Goal: Book appointment/travel/reservation

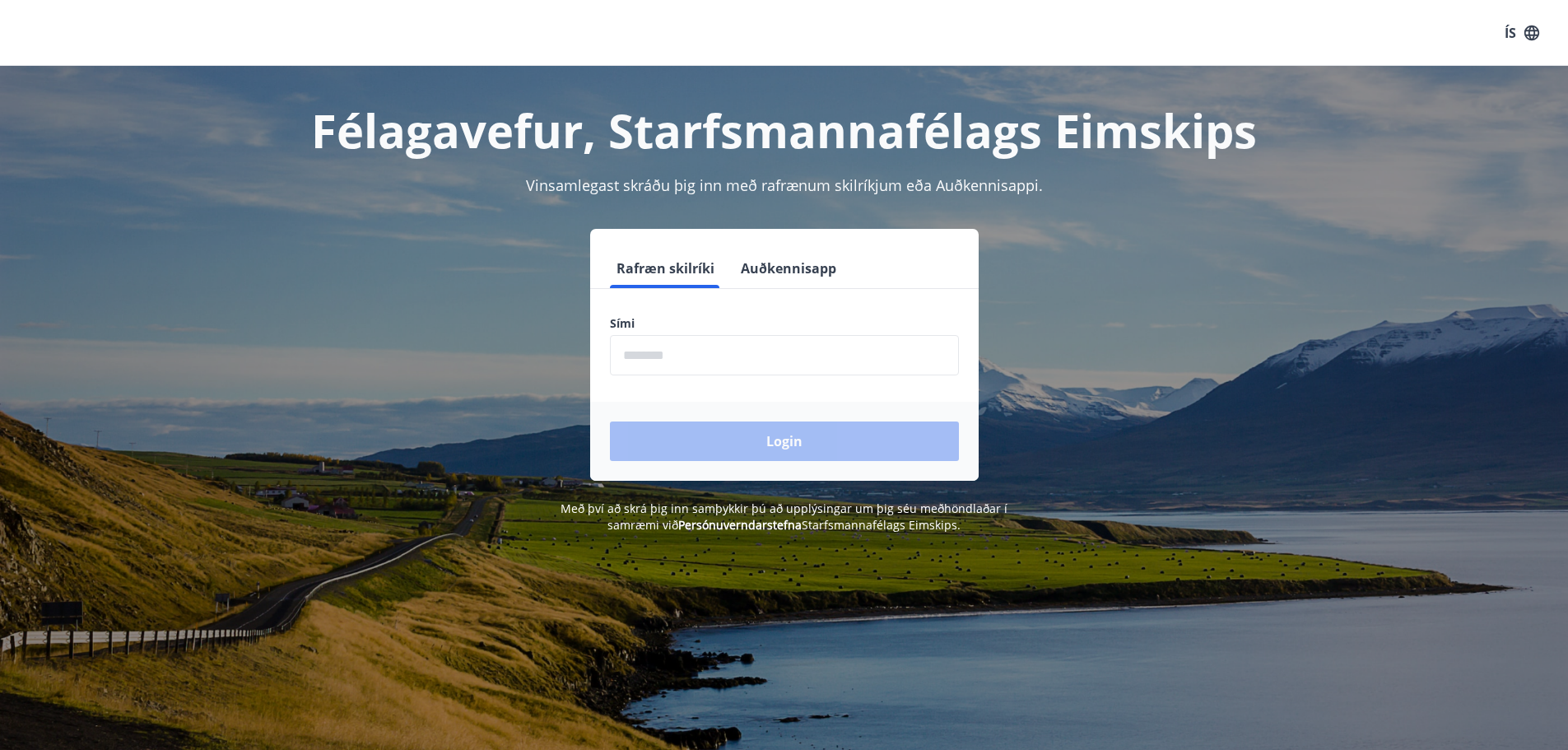
click at [707, 366] on input "phone" at bounding box center [784, 356] width 349 height 41
type input "********"
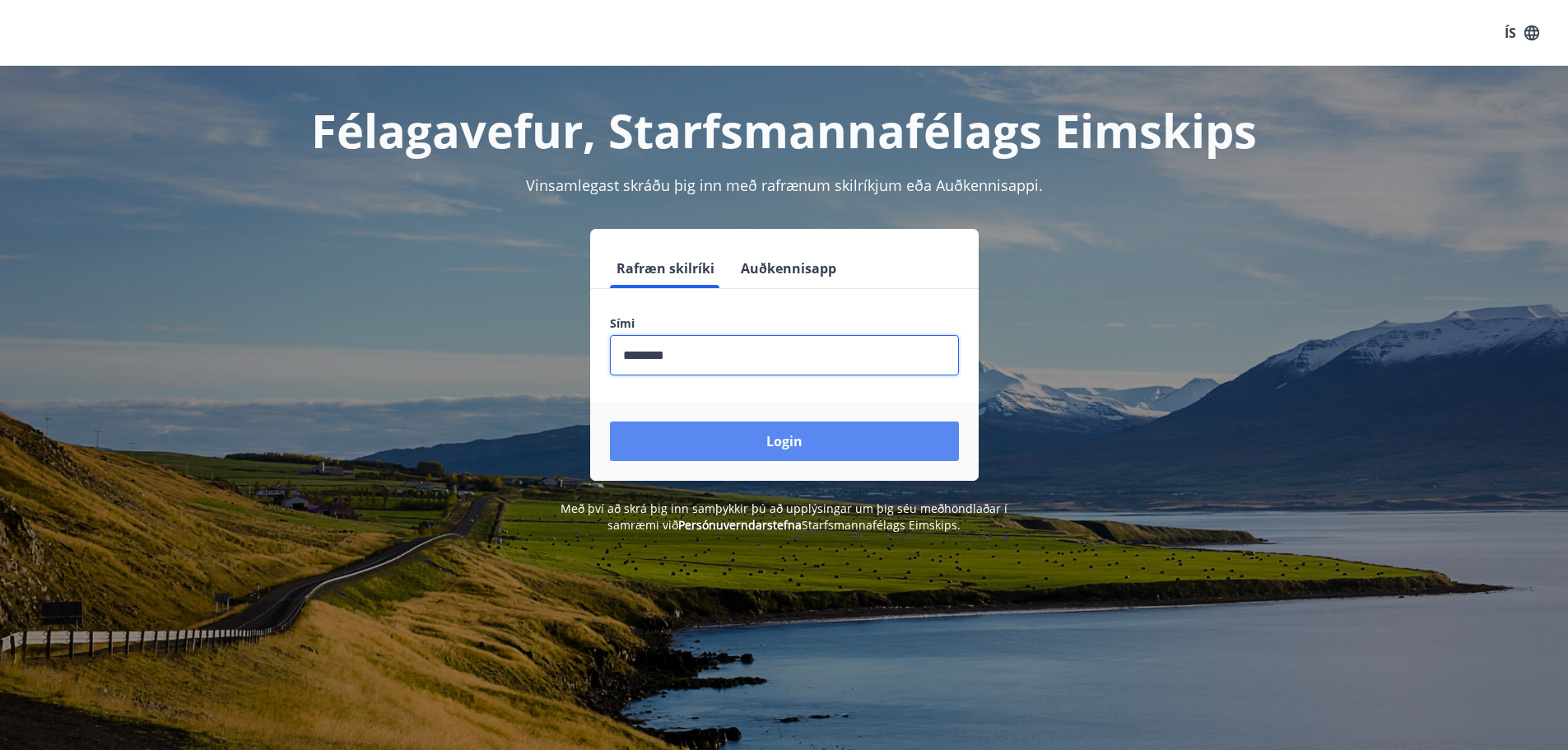
click at [791, 440] on button "Login" at bounding box center [784, 441] width 349 height 40
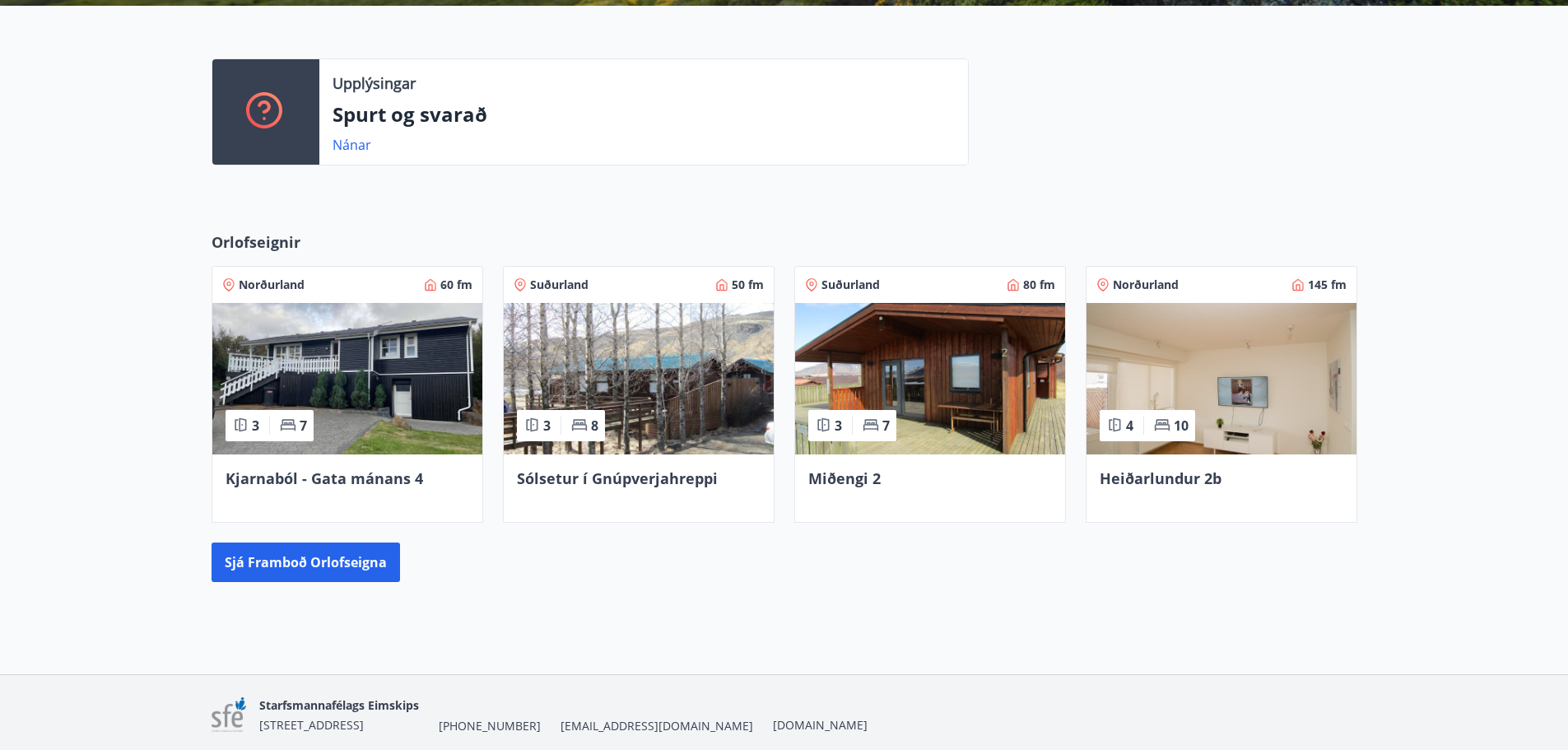
scroll to position [411, 0]
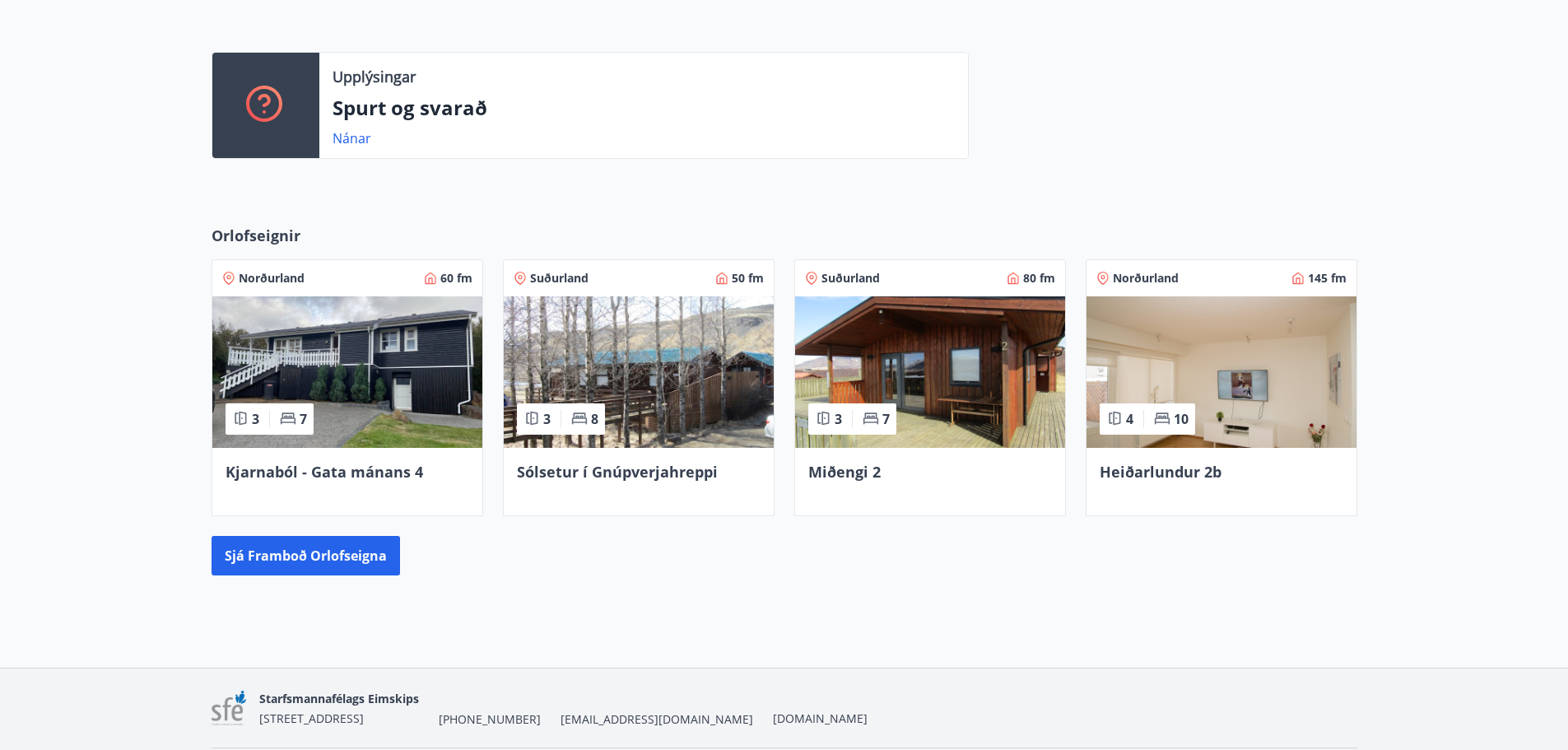
click at [377, 475] on span "Kjarnaból - Gata mánans 4" at bounding box center [324, 471] width 198 height 19
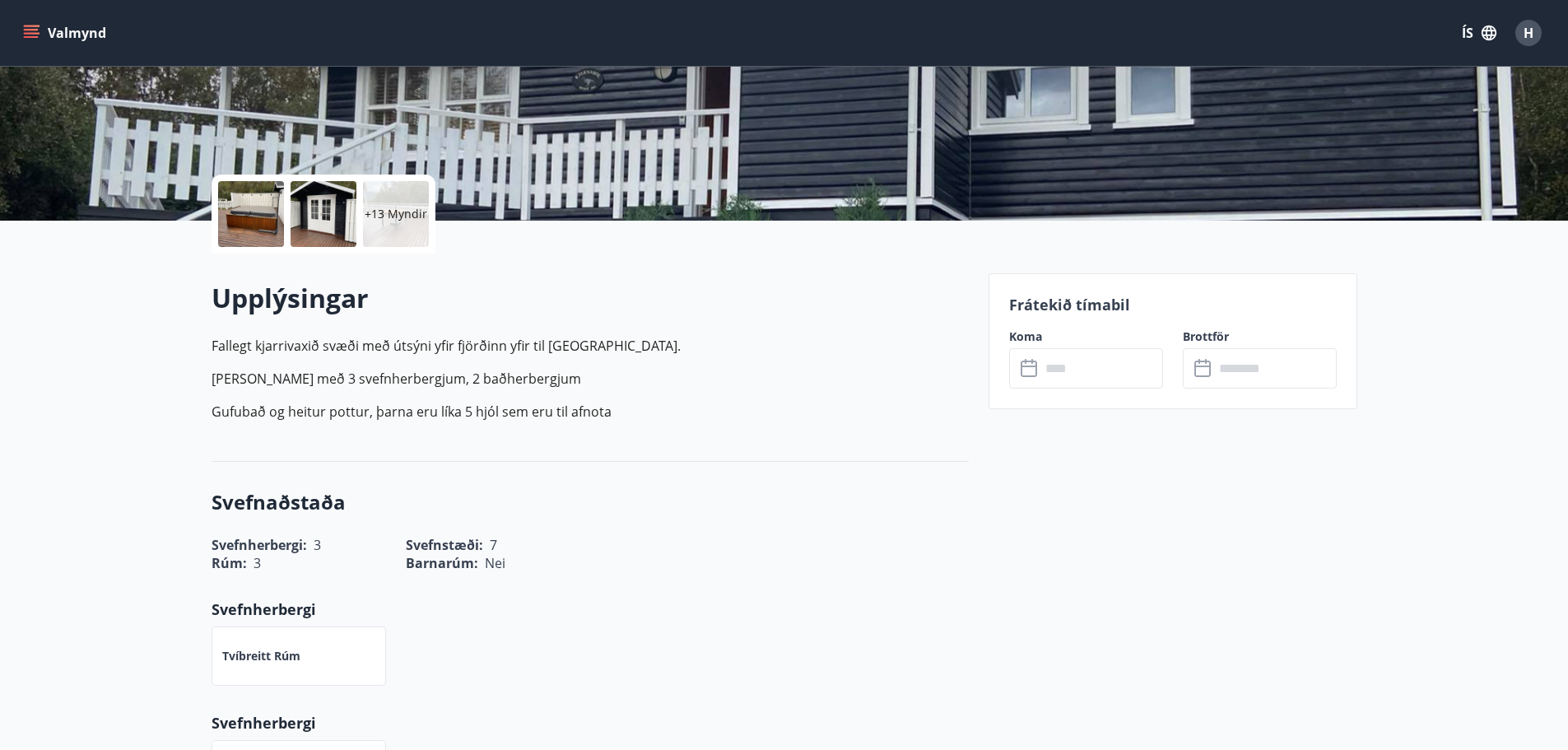
scroll to position [165, 0]
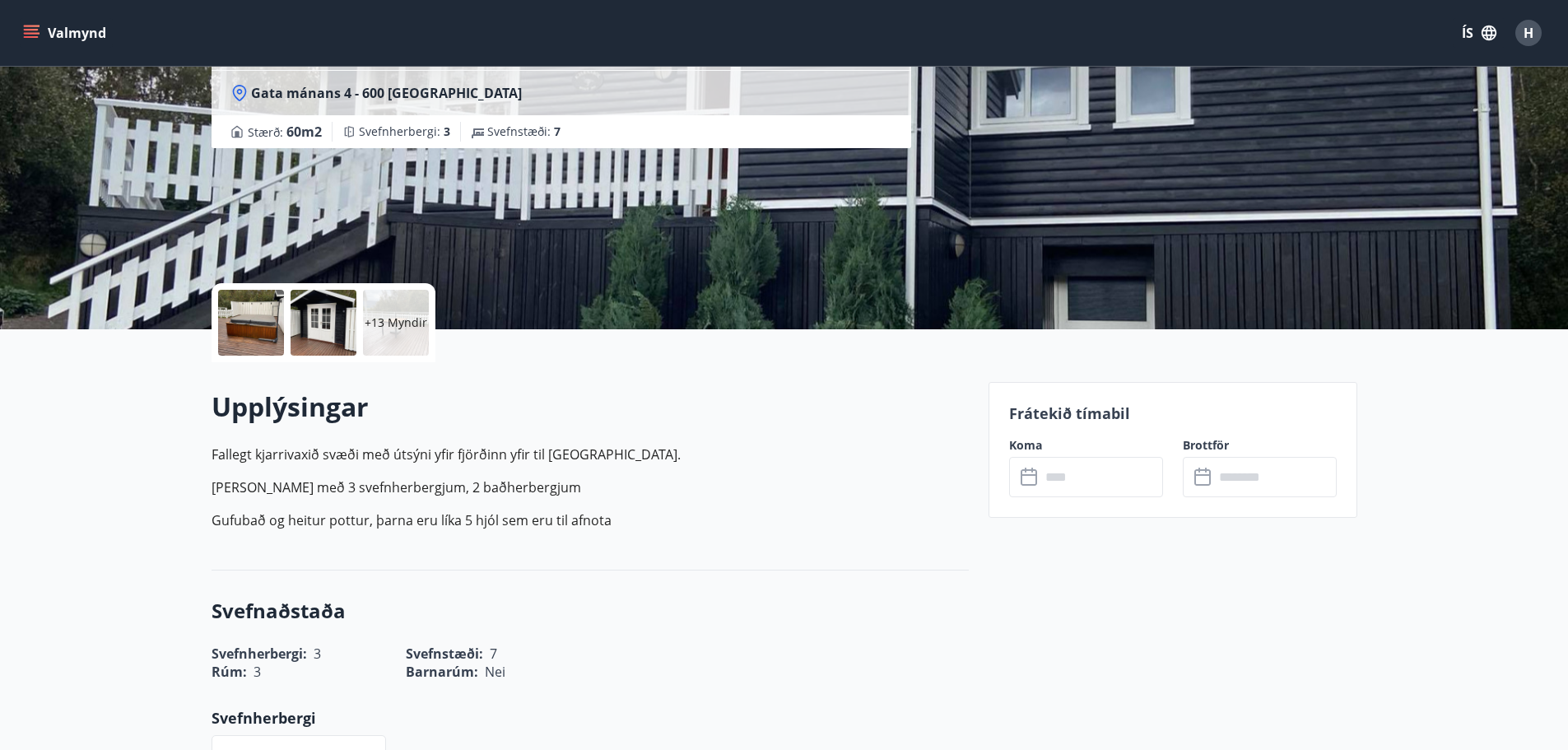
click at [1080, 476] on input "text" at bounding box center [1101, 477] width 122 height 41
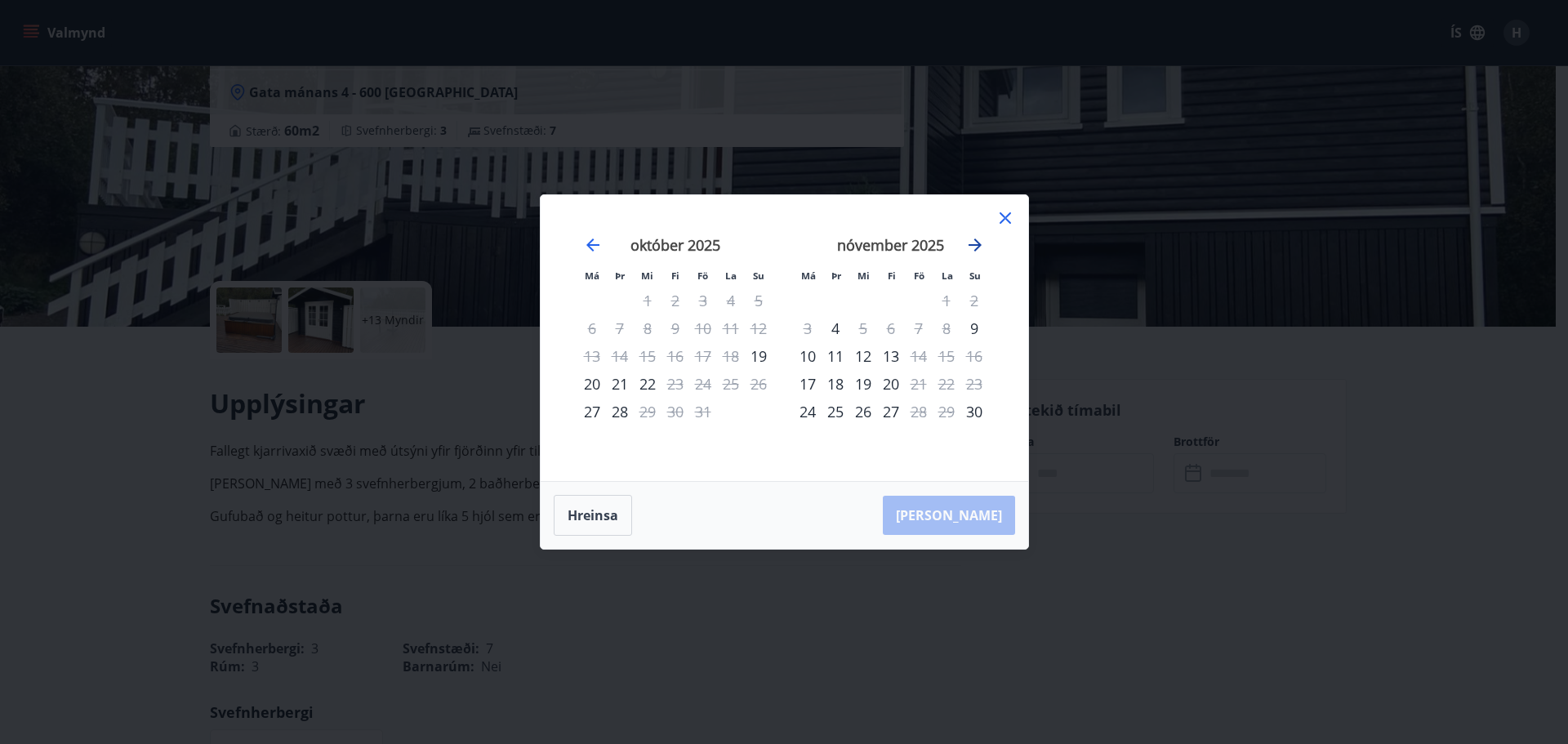
click at [975, 244] on icon "Move forward to switch to the next month." at bounding box center [975, 245] width 13 height 13
click at [887, 294] on div "1" at bounding box center [890, 300] width 28 height 28
click at [887, 299] on div "1" at bounding box center [890, 300] width 28 height 28
click at [1001, 215] on icon at bounding box center [1005, 217] width 19 height 19
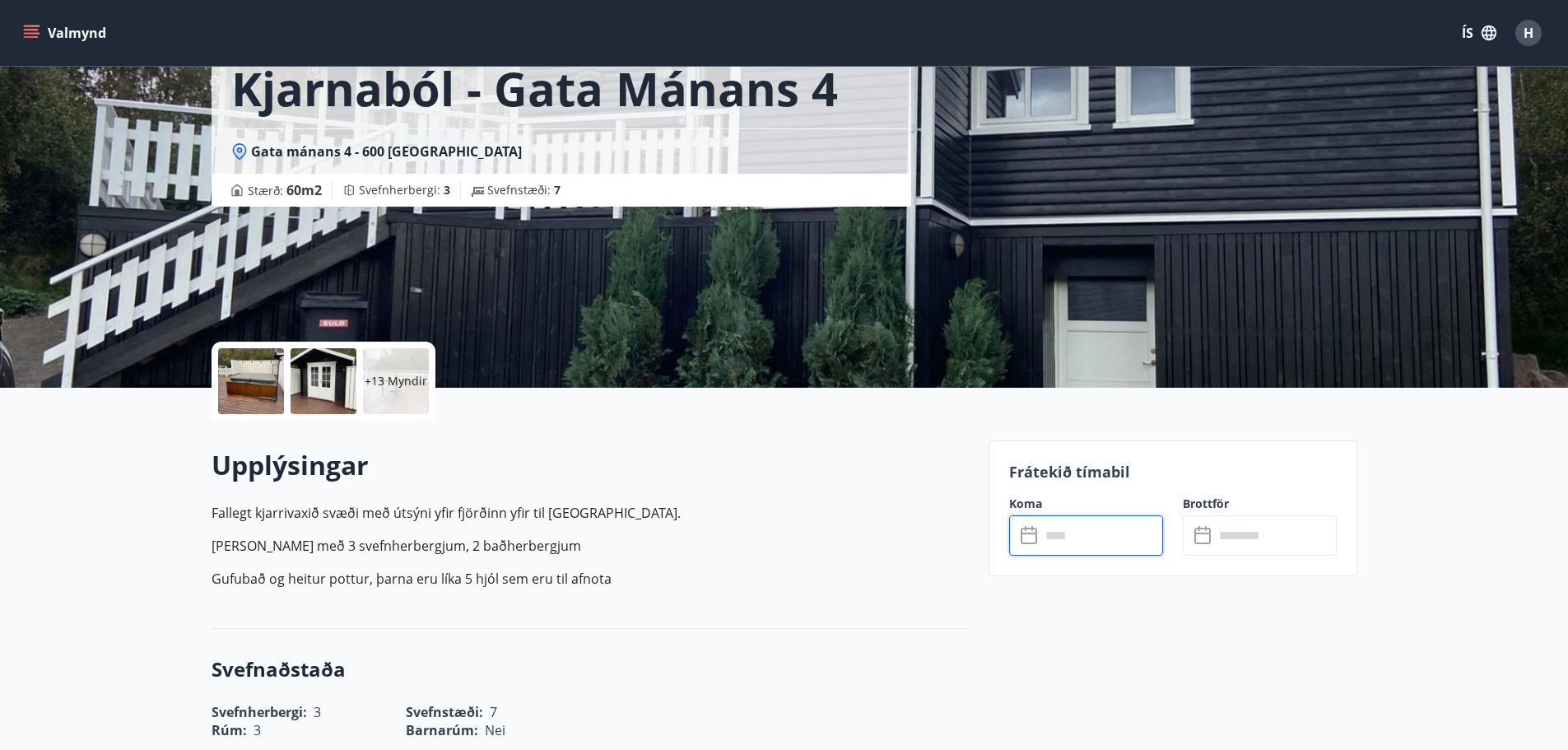
scroll to position [82, 0]
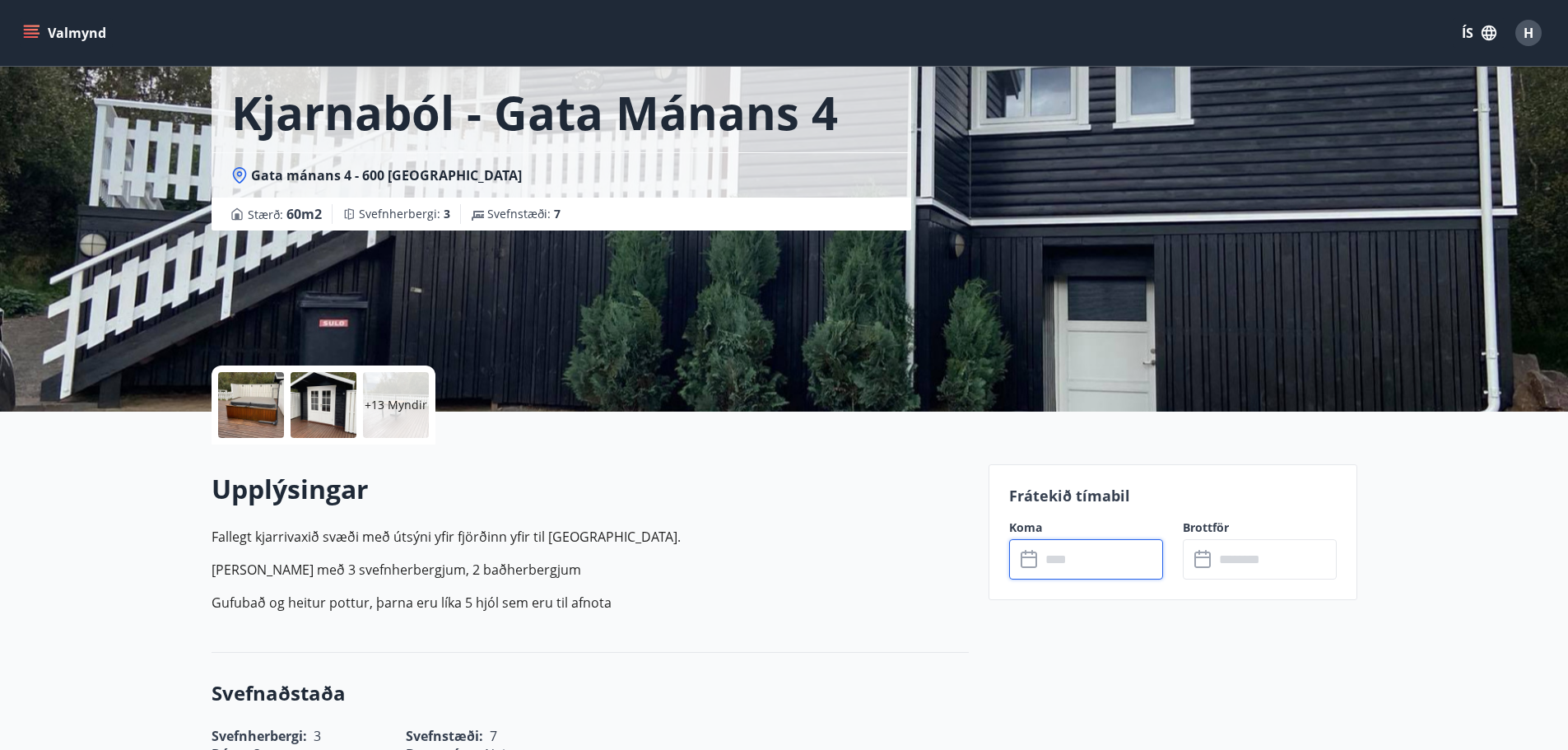
click at [1089, 559] on input "text" at bounding box center [1101, 559] width 122 height 41
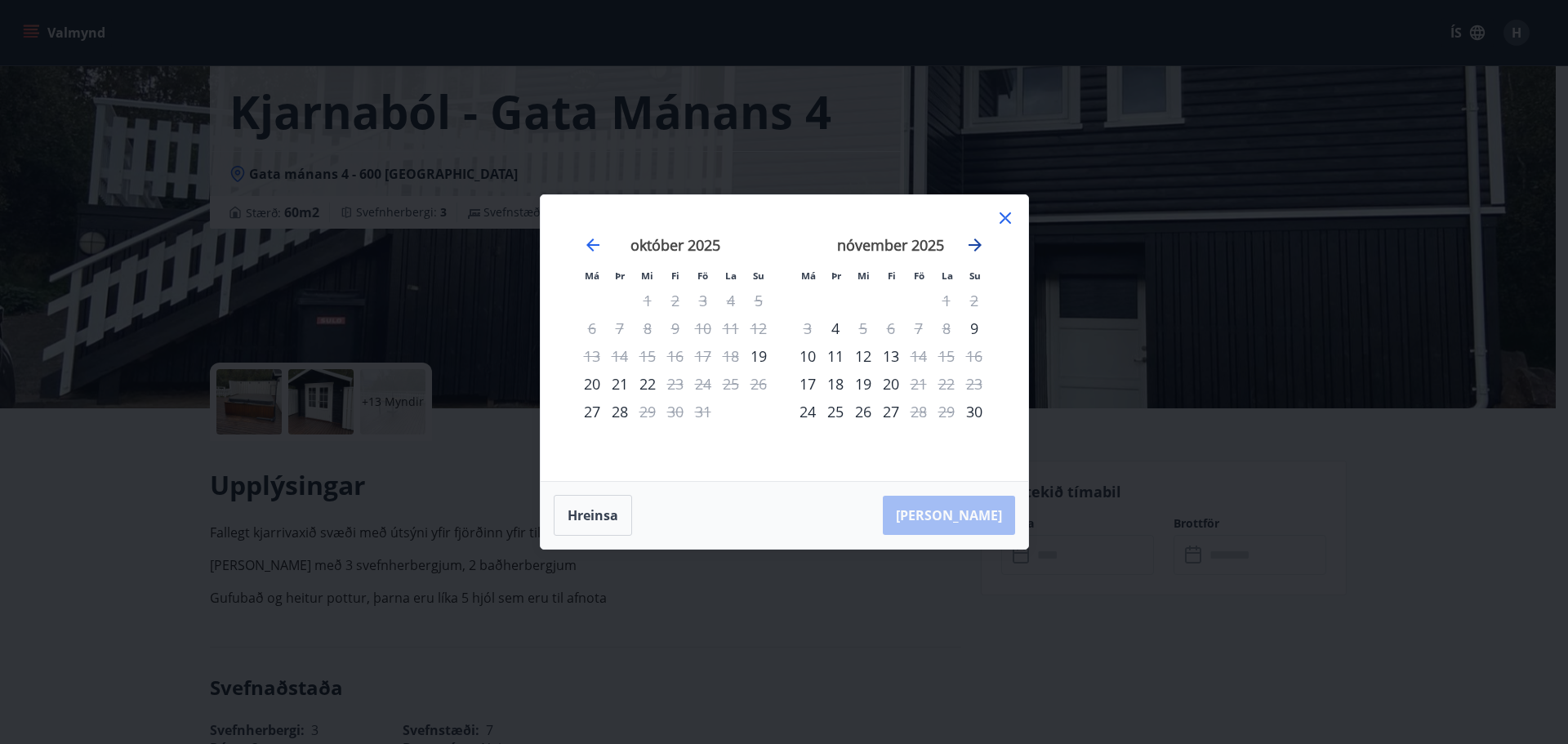
click at [981, 241] on icon "Move forward to switch to the next month." at bounding box center [975, 245] width 19 height 19
click at [999, 213] on icon at bounding box center [1005, 217] width 19 height 19
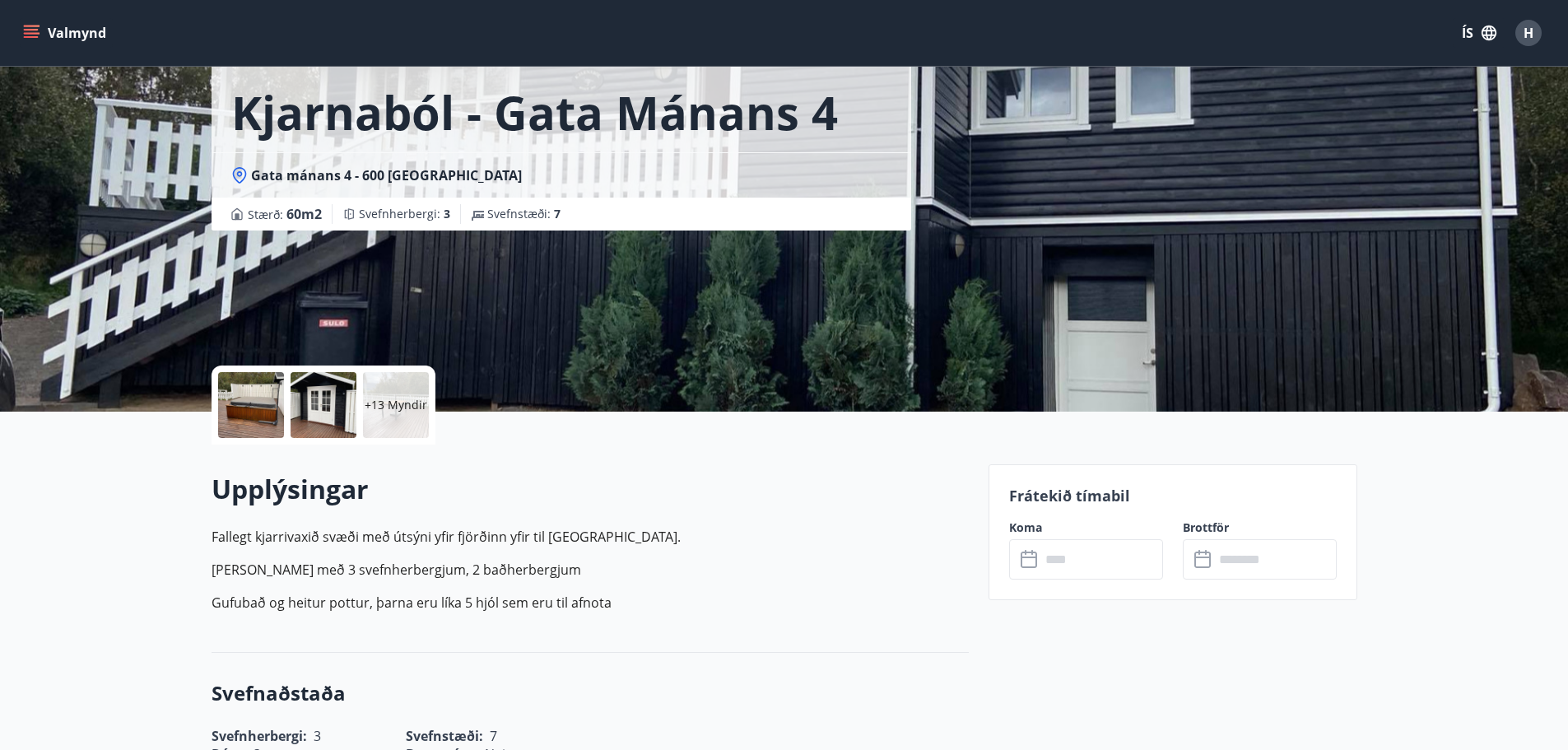
click at [1054, 489] on p "Frátekið tímabil" at bounding box center [1173, 495] width 328 height 21
click at [1030, 538] on div "Koma ​ ​" at bounding box center [1076, 549] width 174 height 60
click at [1022, 558] on icon at bounding box center [1030, 559] width 19 height 19
click at [1048, 559] on input "text" at bounding box center [1101, 559] width 122 height 41
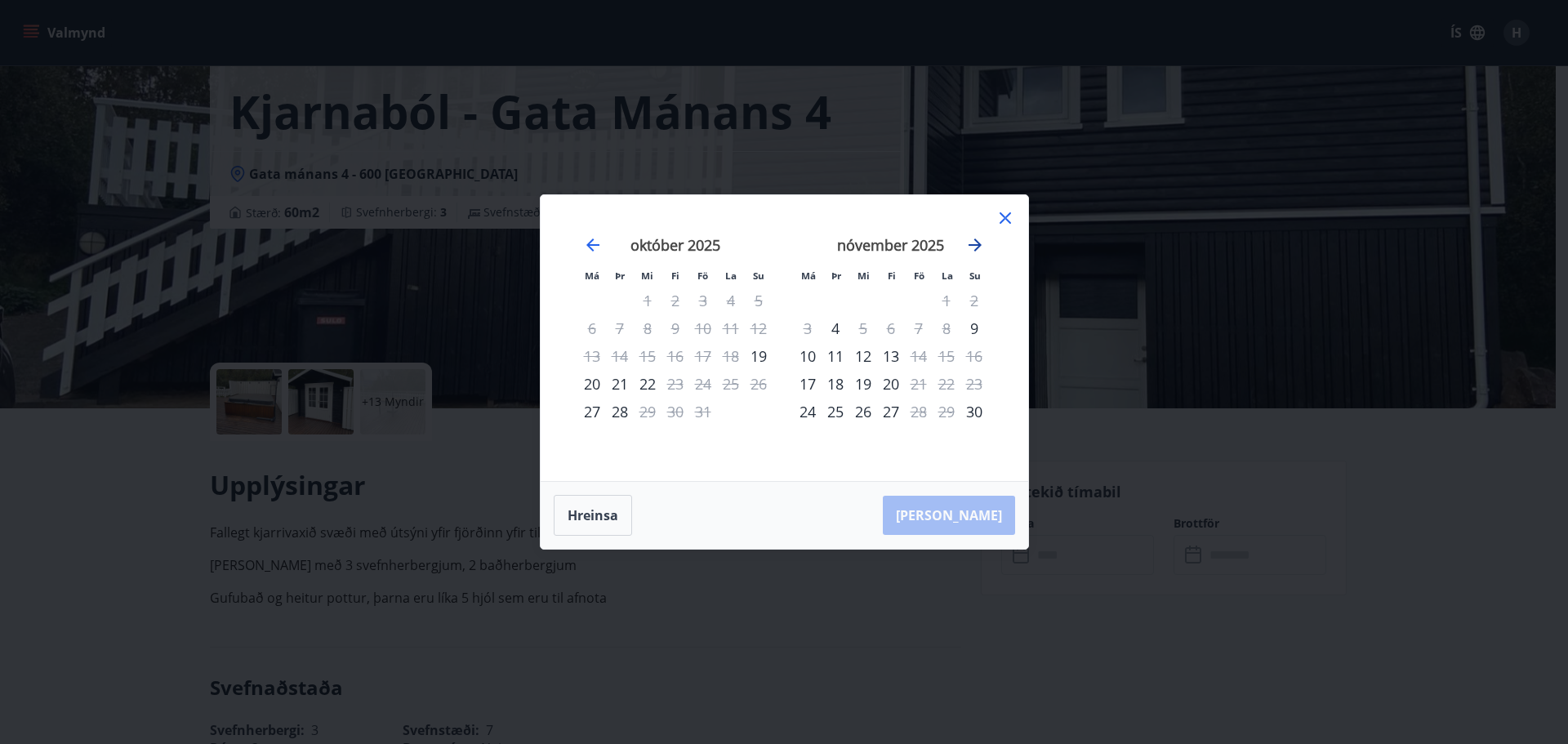
click at [975, 243] on icon "Move forward to switch to the next month." at bounding box center [975, 245] width 19 height 19
click at [982, 243] on icon "Move forward to switch to the next month." at bounding box center [975, 245] width 19 height 19
click at [996, 220] on icon at bounding box center [1005, 217] width 19 height 19
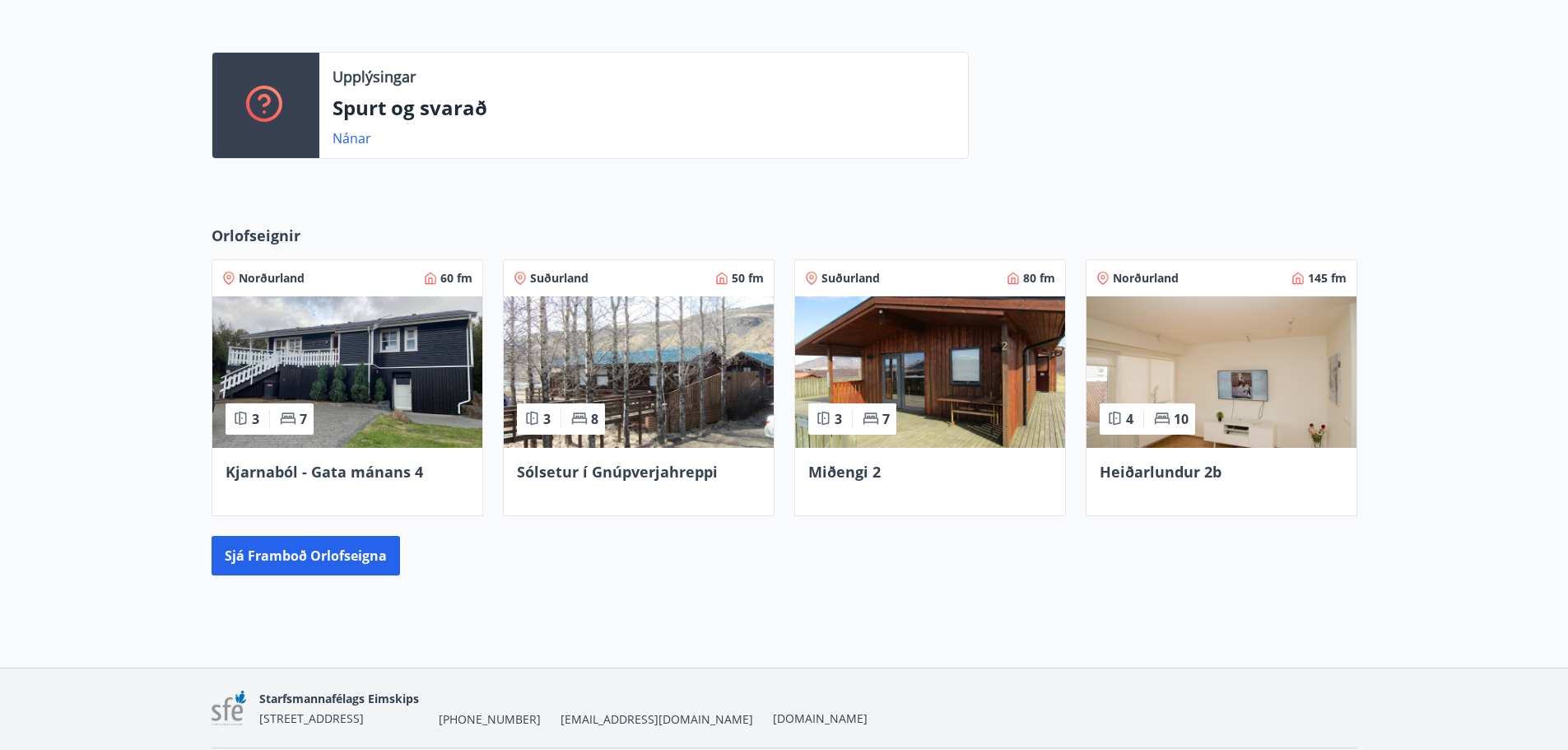
scroll to position [425, 0]
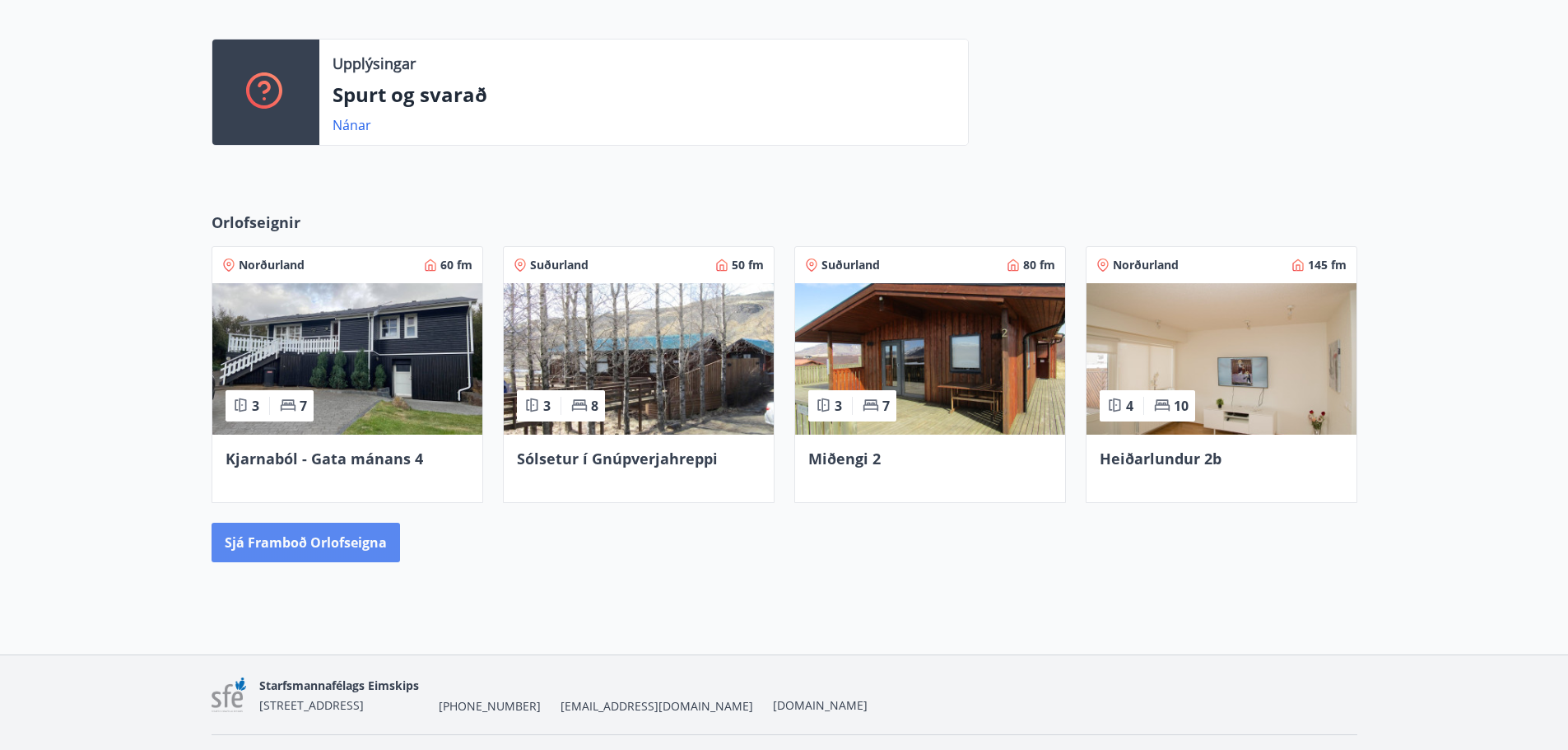
click at [317, 541] on button "Sjá framboð orlofseigna" at bounding box center [305, 542] width 188 height 40
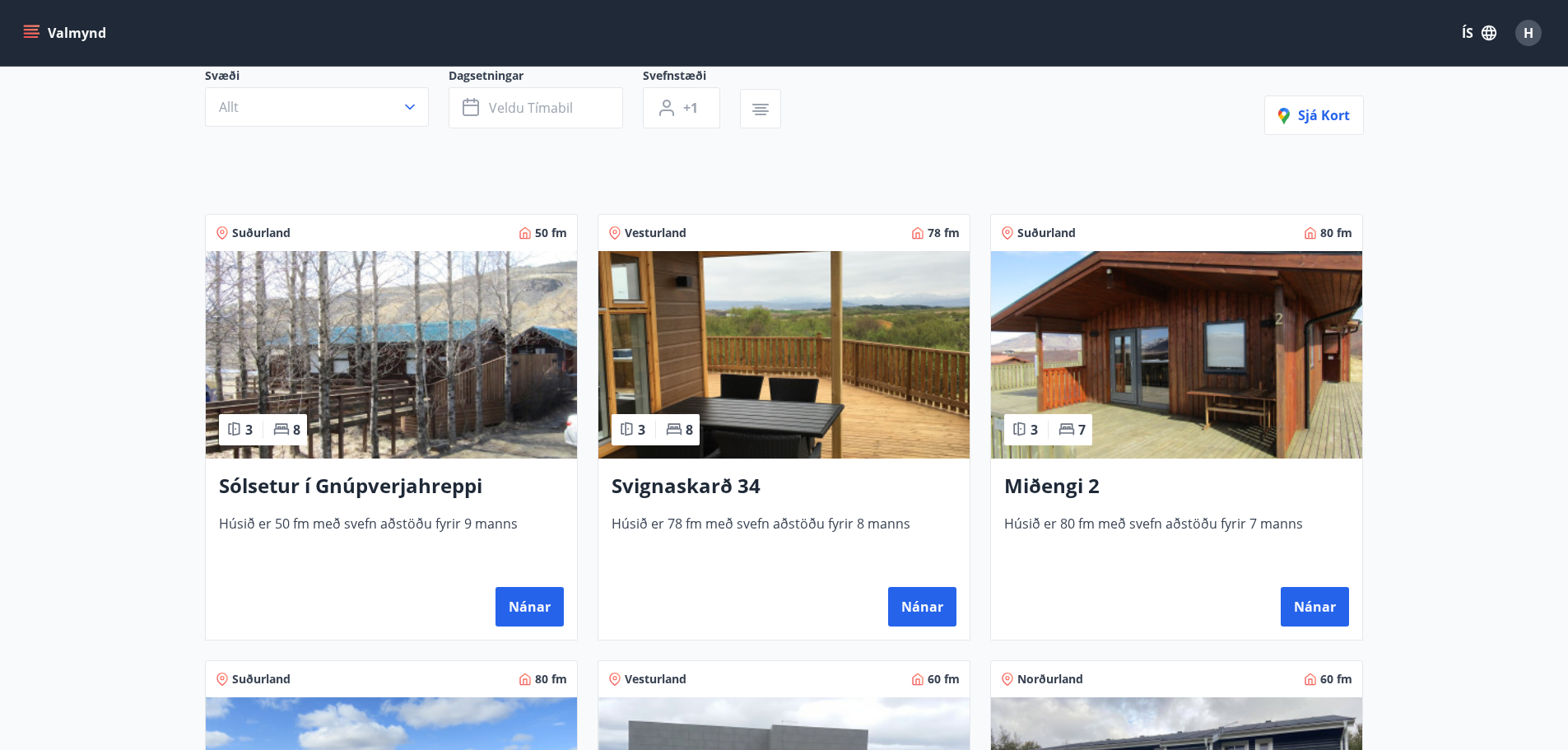
scroll to position [165, 0]
click at [1305, 608] on button "Nánar" at bounding box center [1315, 606] width 68 height 40
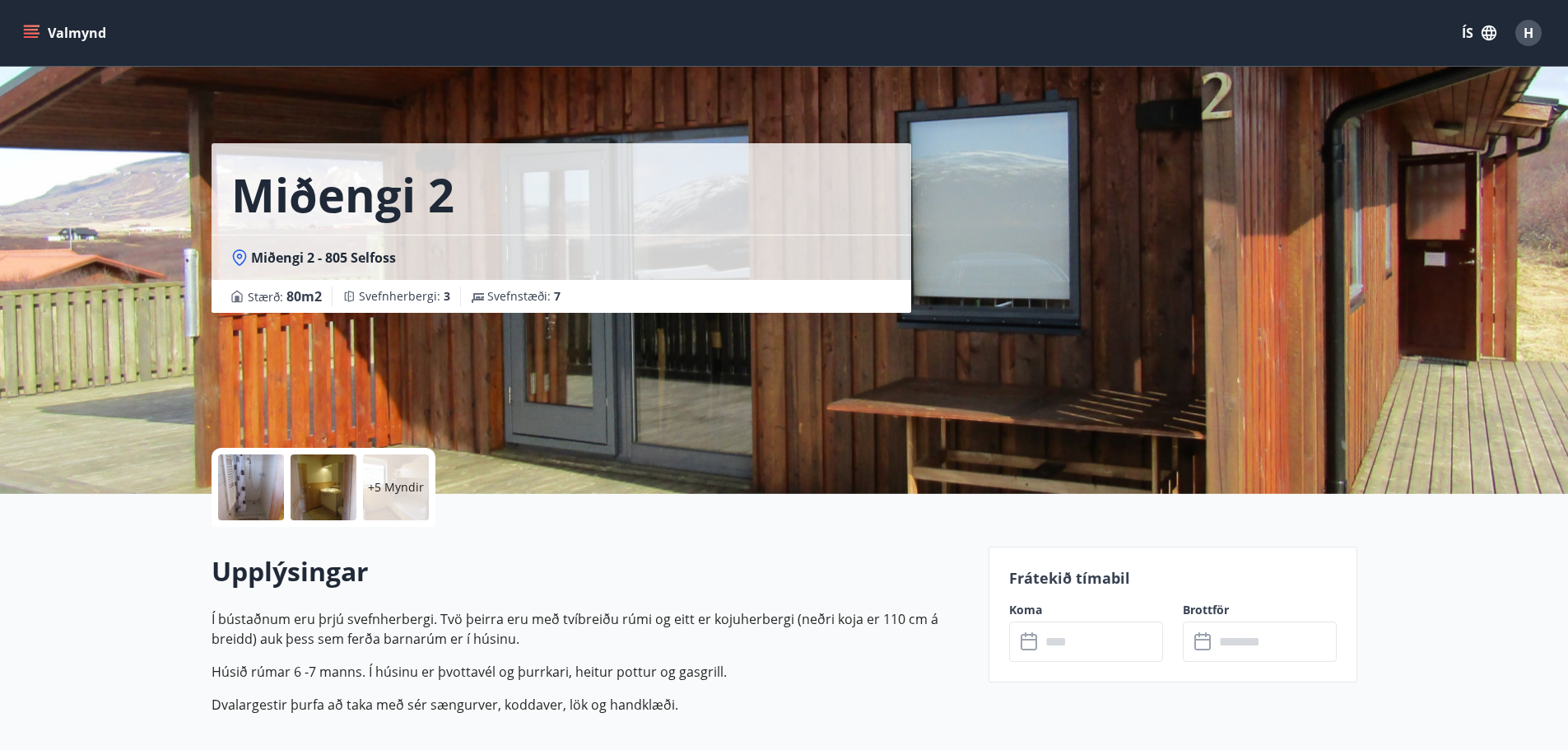
click at [241, 491] on div at bounding box center [251, 487] width 66 height 66
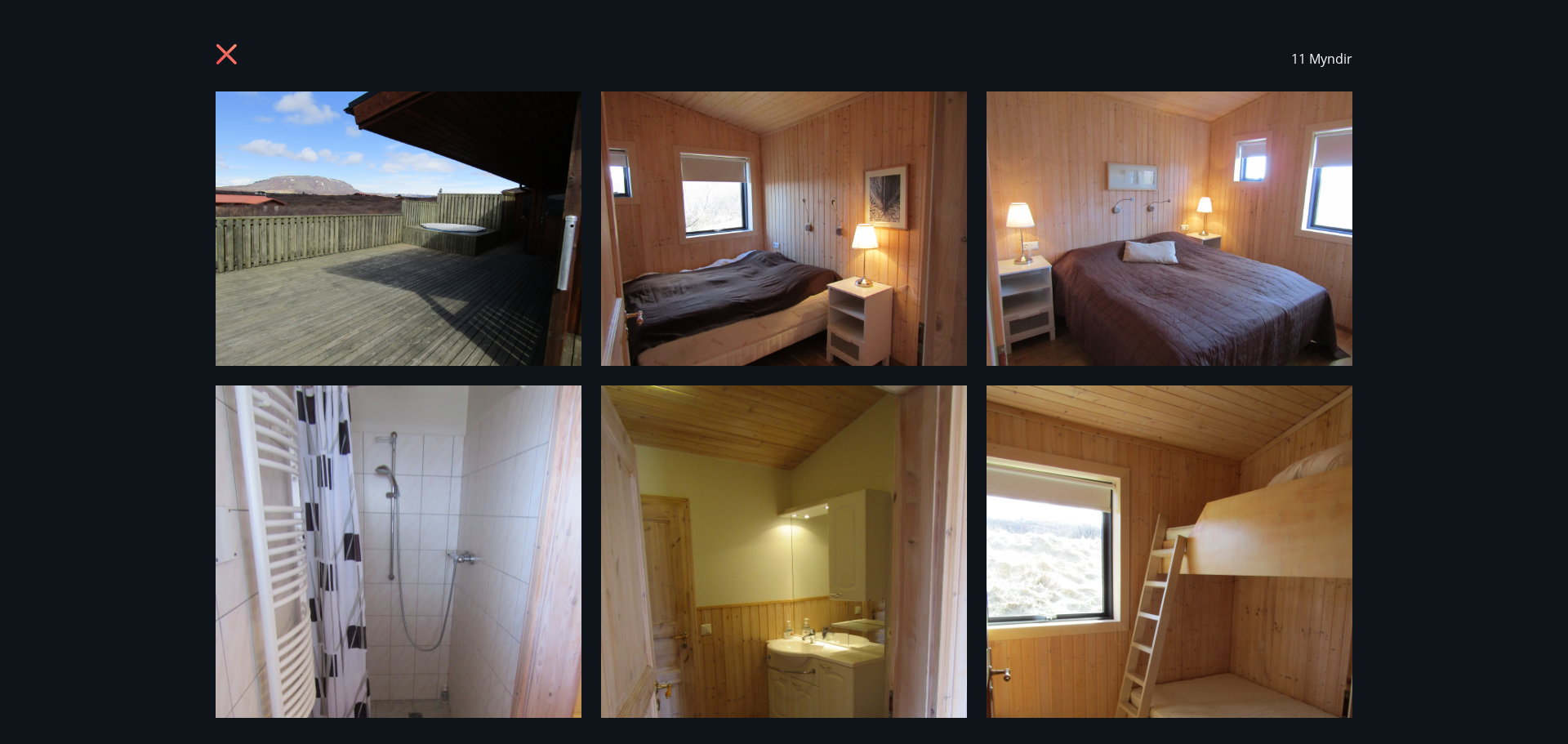
click at [223, 53] on icon at bounding box center [228, 56] width 26 height 26
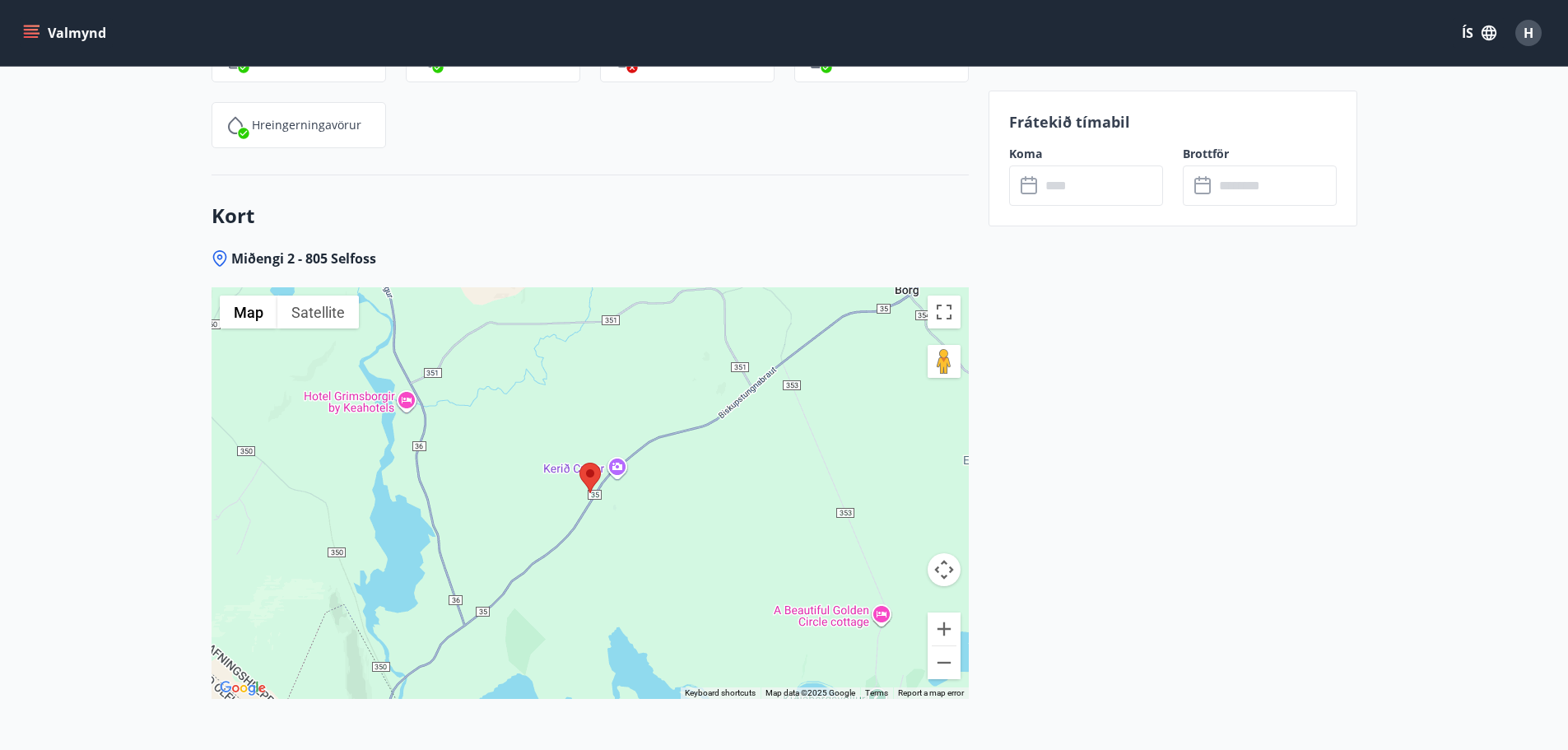
scroll to position [2253, 0]
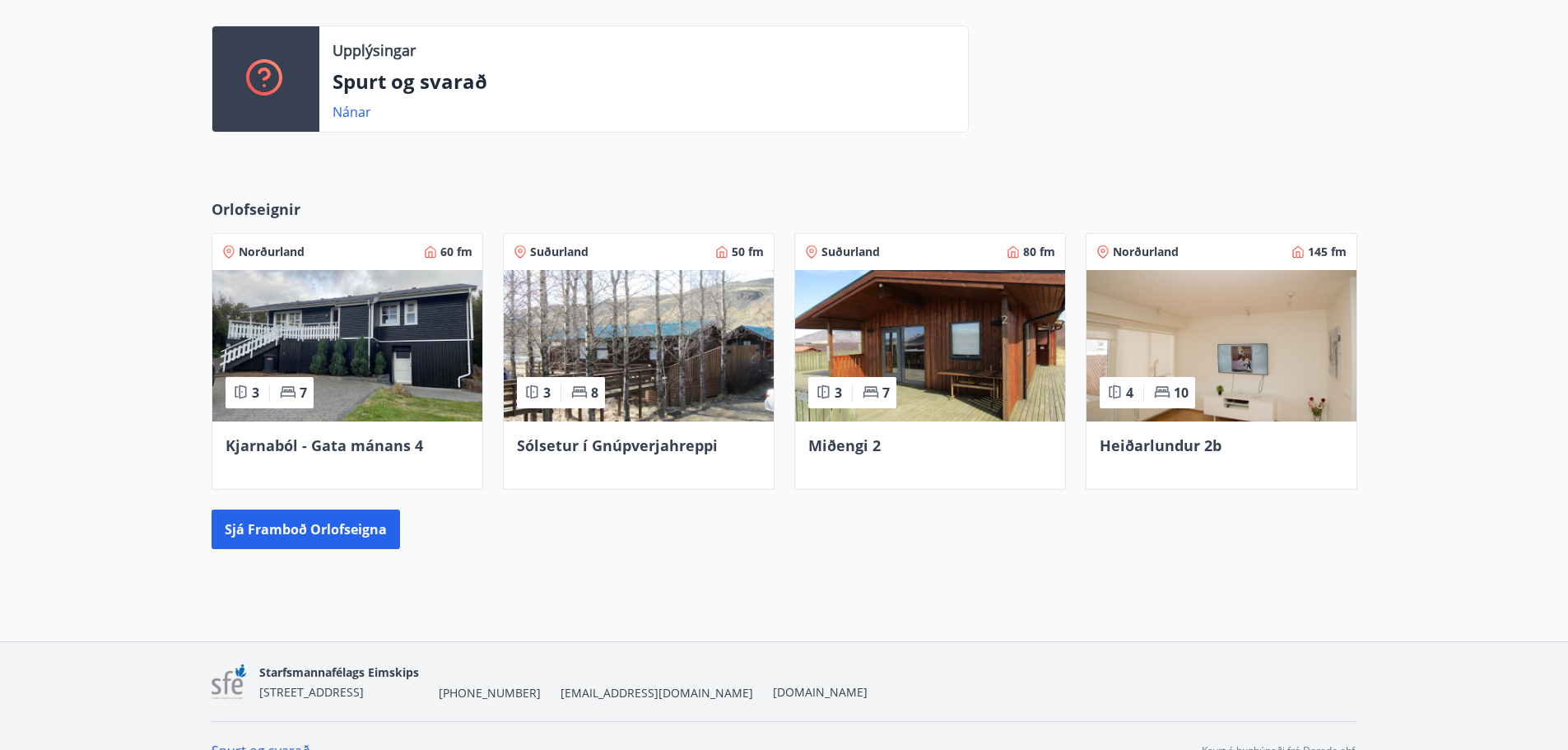
scroll to position [467, 0]
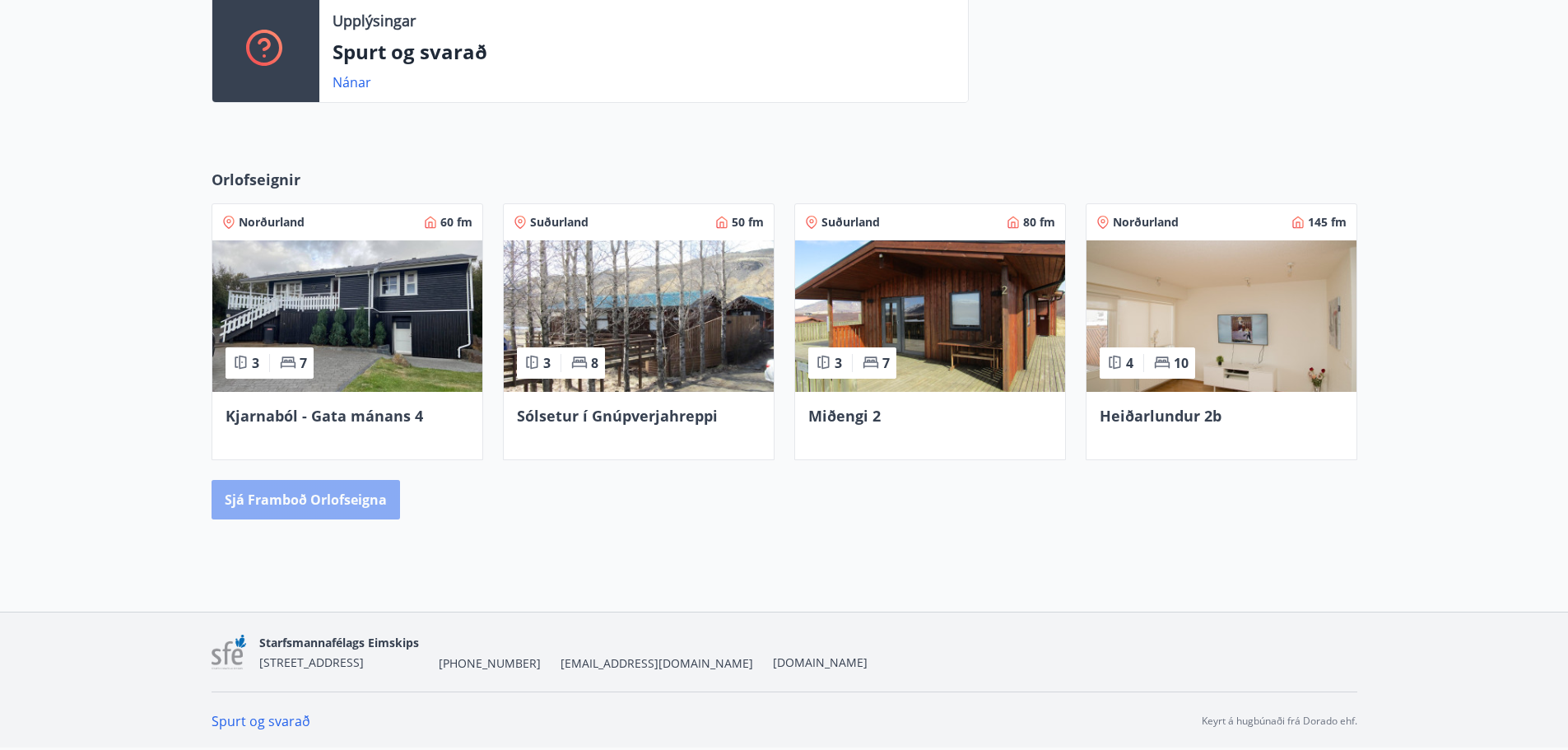
click at [343, 492] on button "Sjá framboð orlofseigna" at bounding box center [305, 499] width 188 height 40
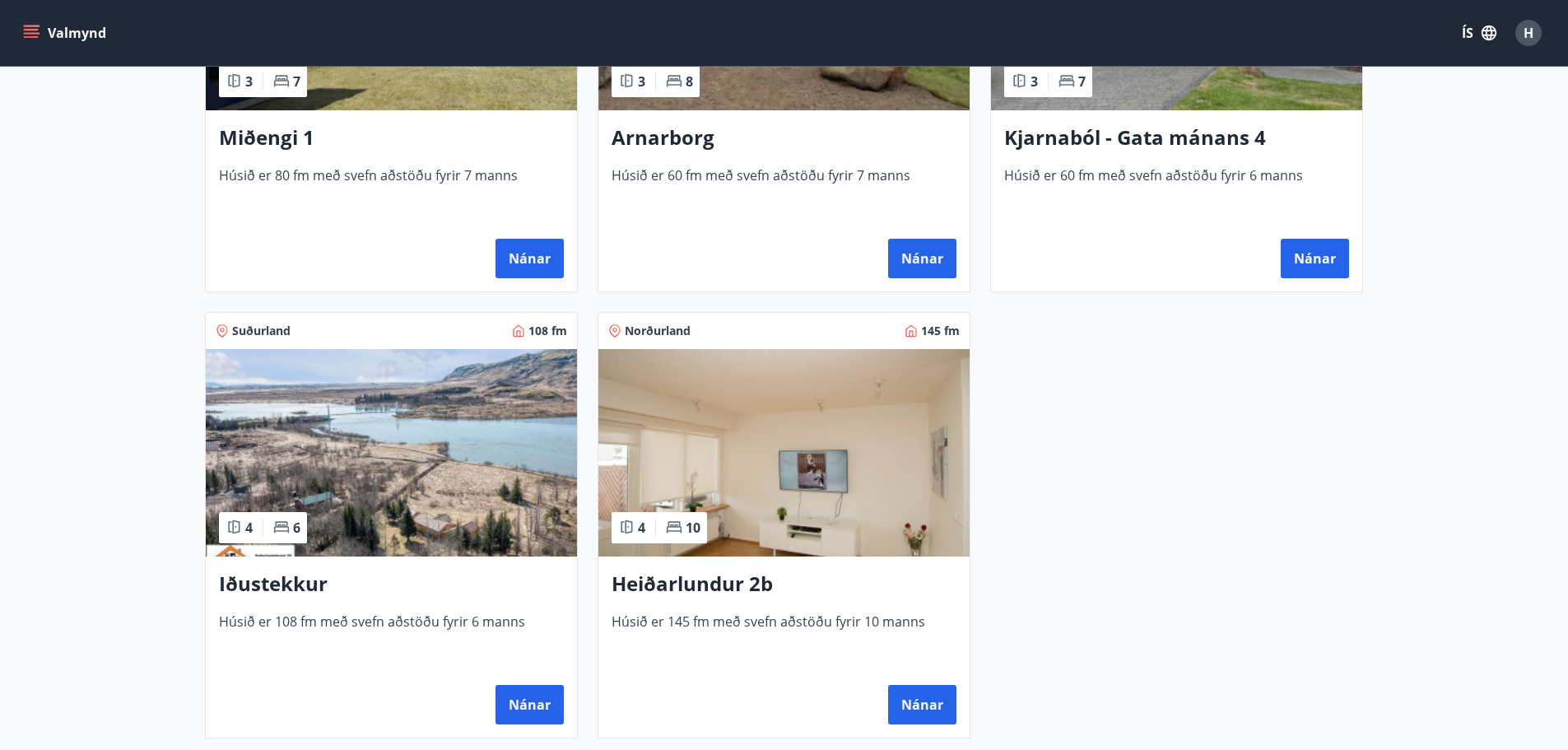
scroll to position [987, 0]
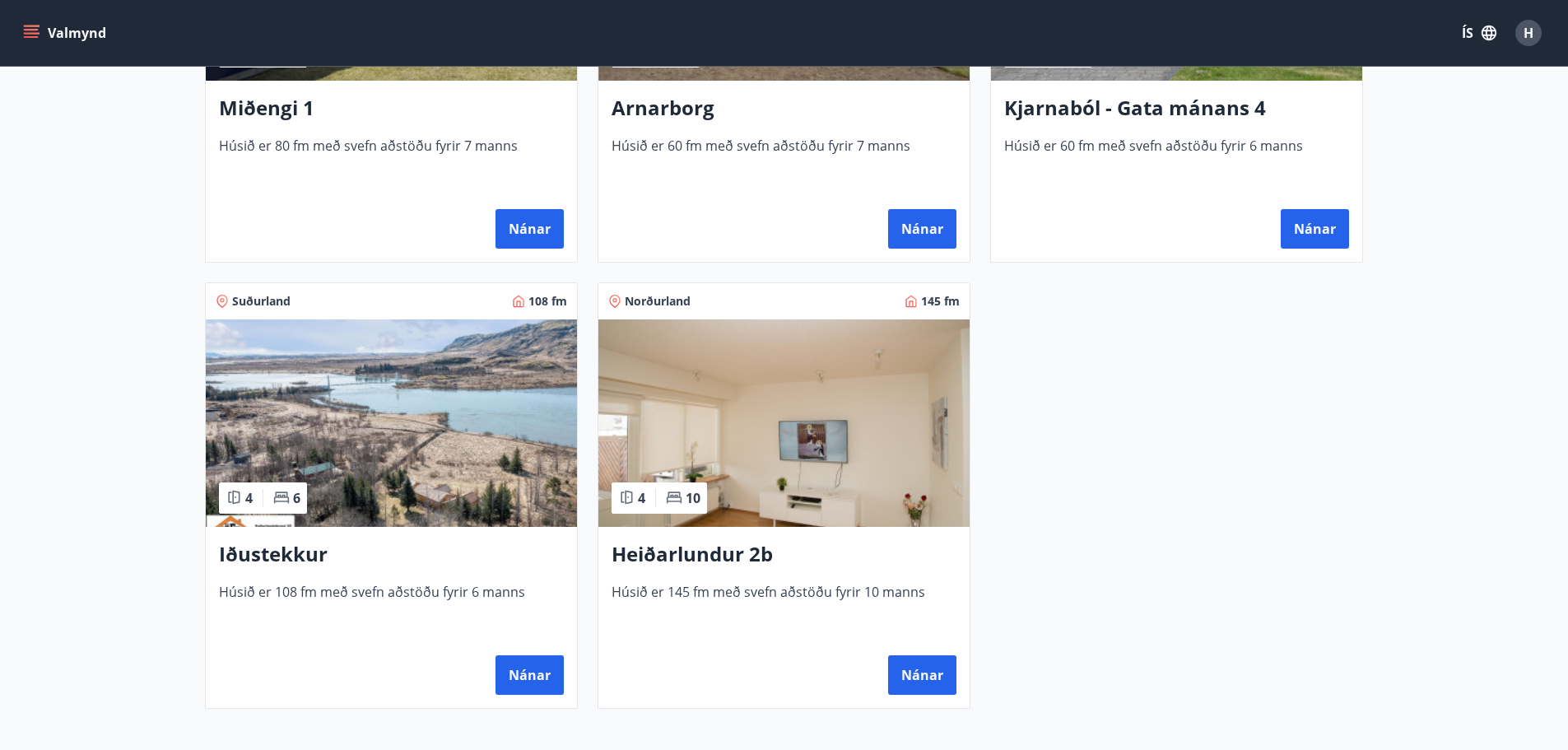
click at [416, 435] on img at bounding box center [391, 423] width 371 height 208
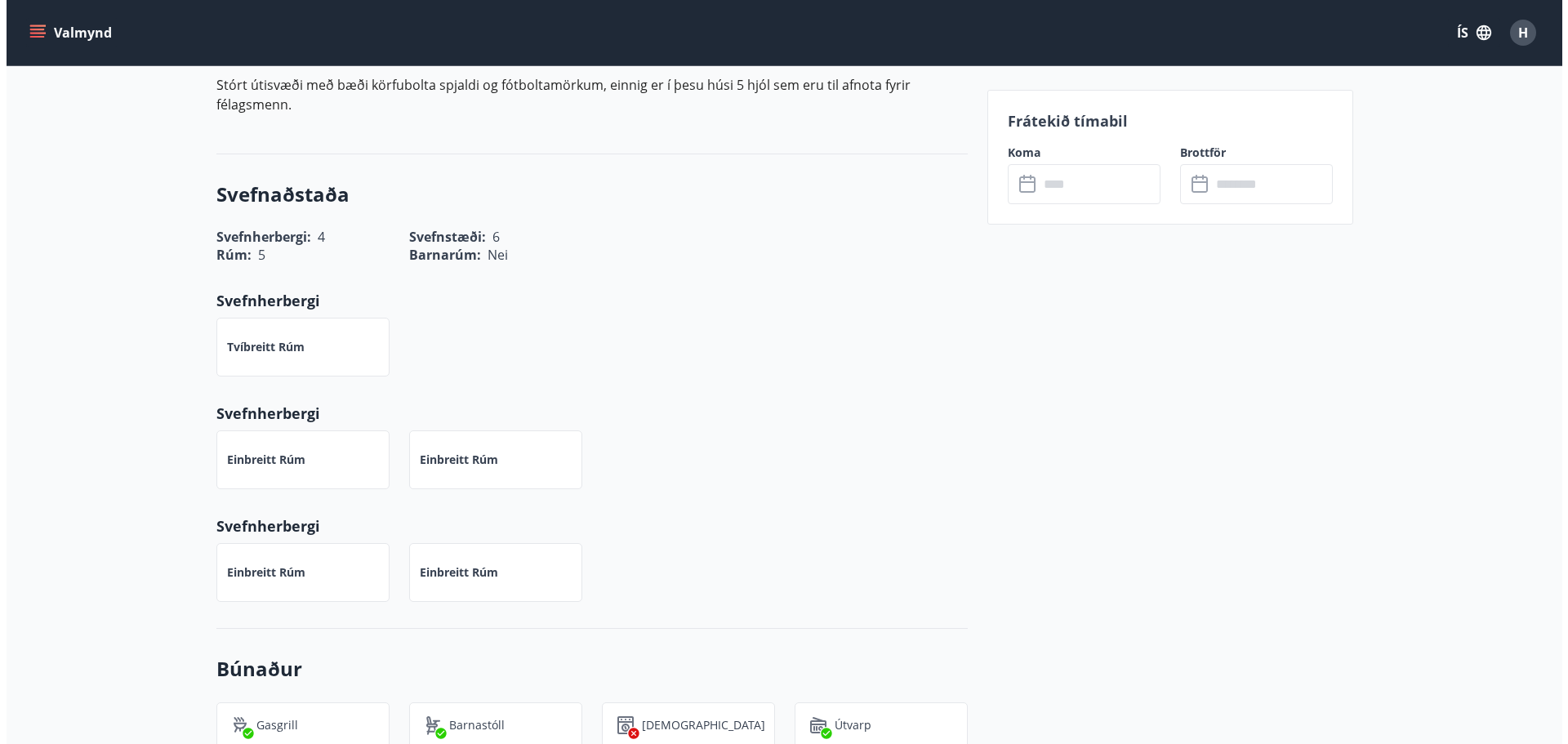
scroll to position [264, 0]
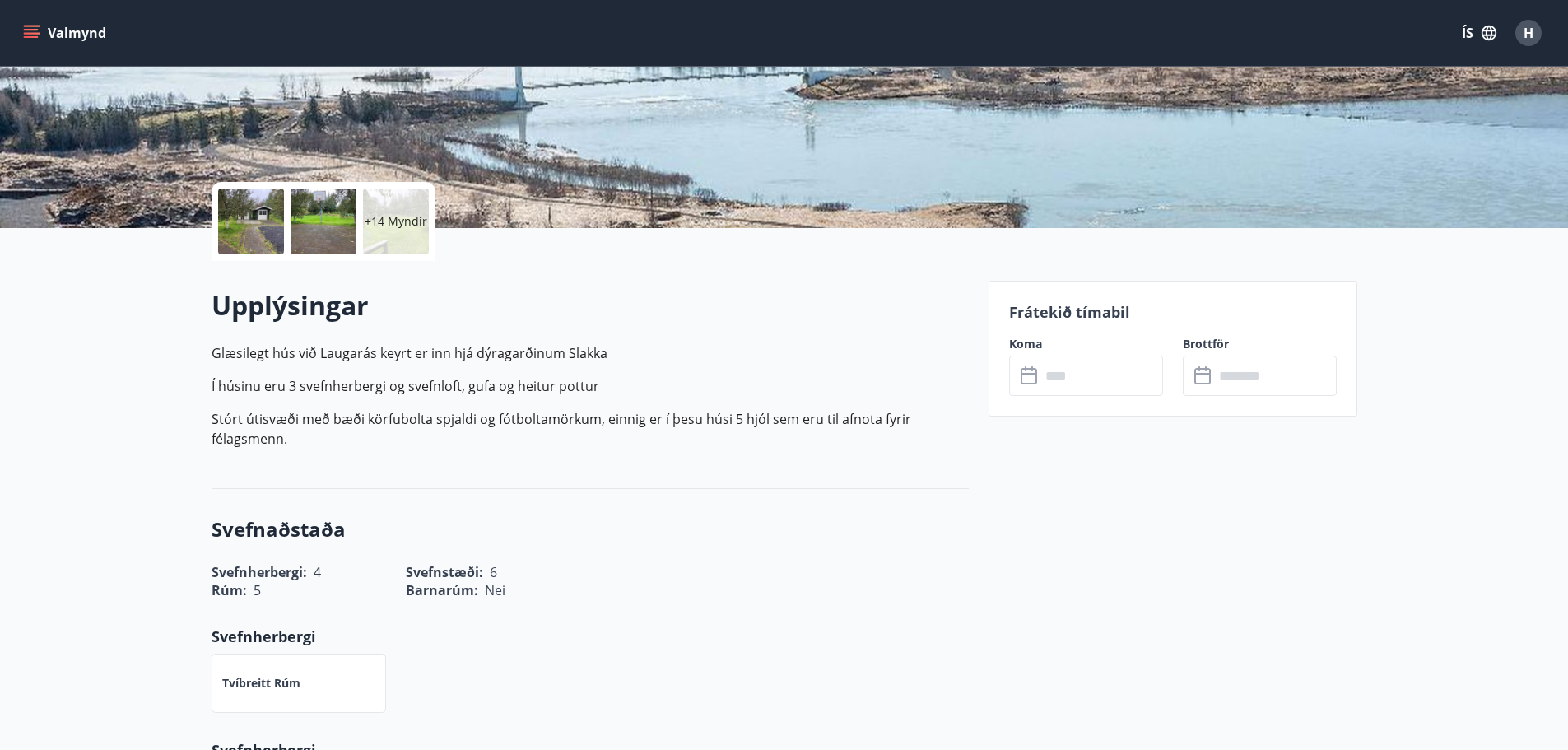
click at [404, 220] on p "+14 Myndir" at bounding box center [396, 220] width 63 height 16
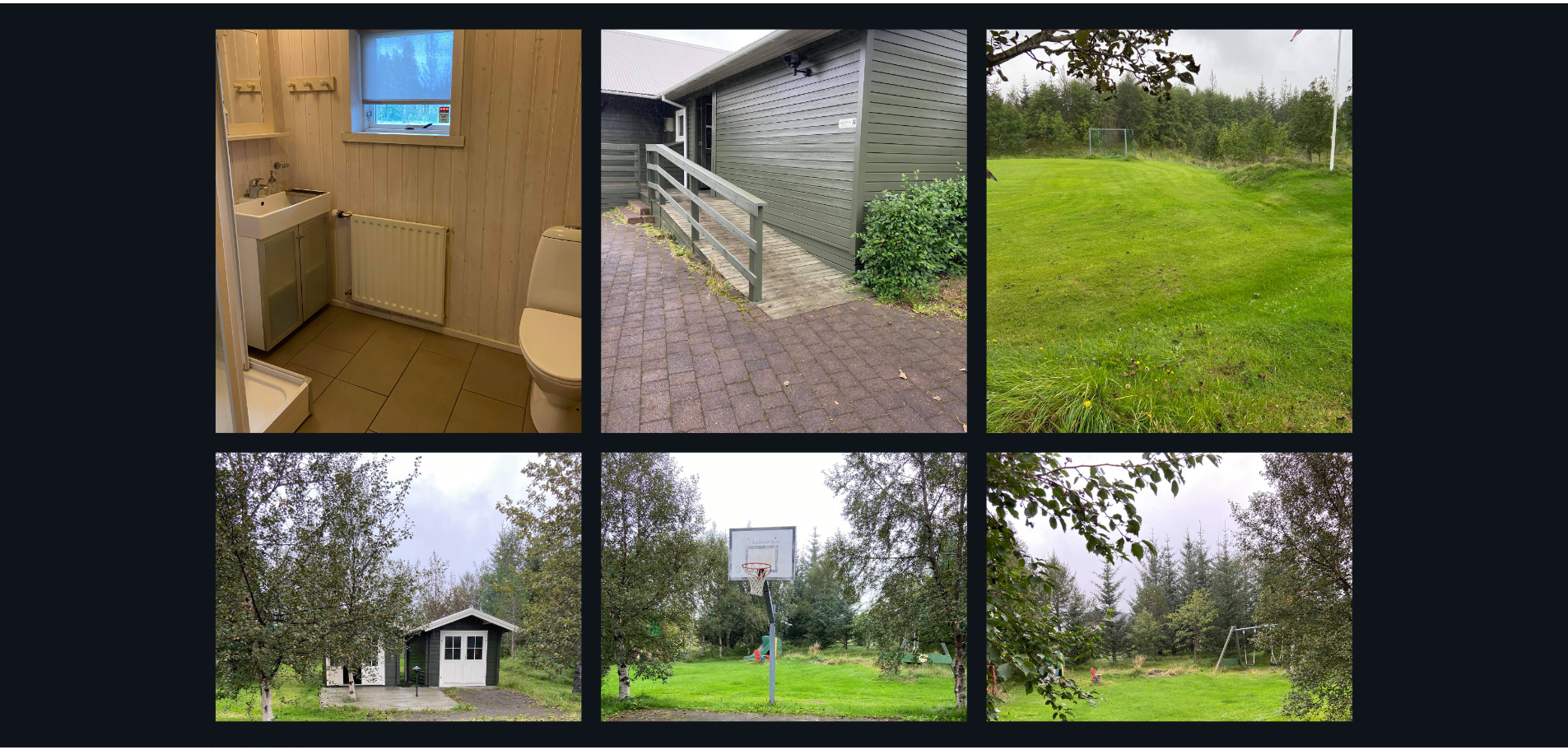
scroll to position [0, 0]
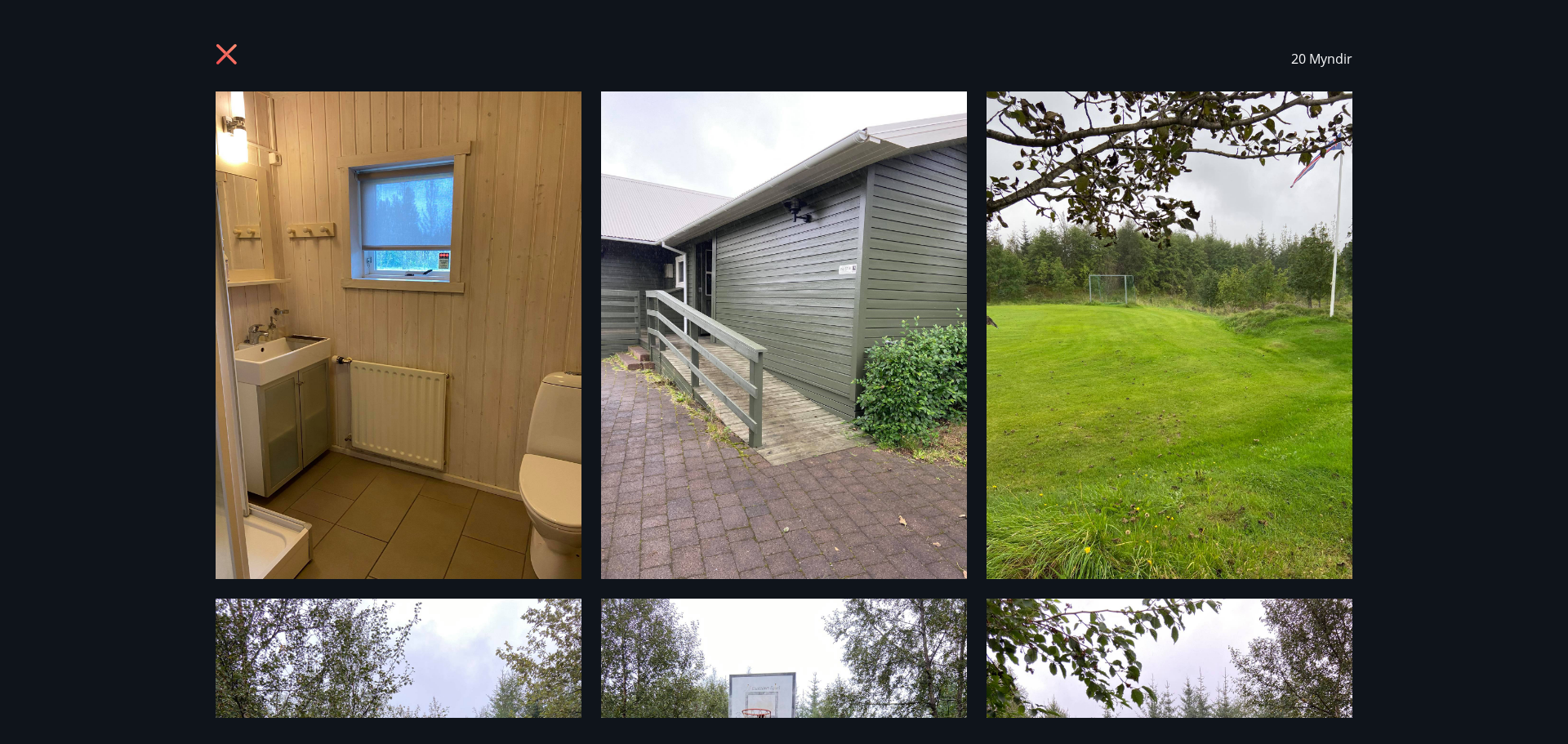
click at [220, 48] on icon at bounding box center [226, 54] width 20 height 20
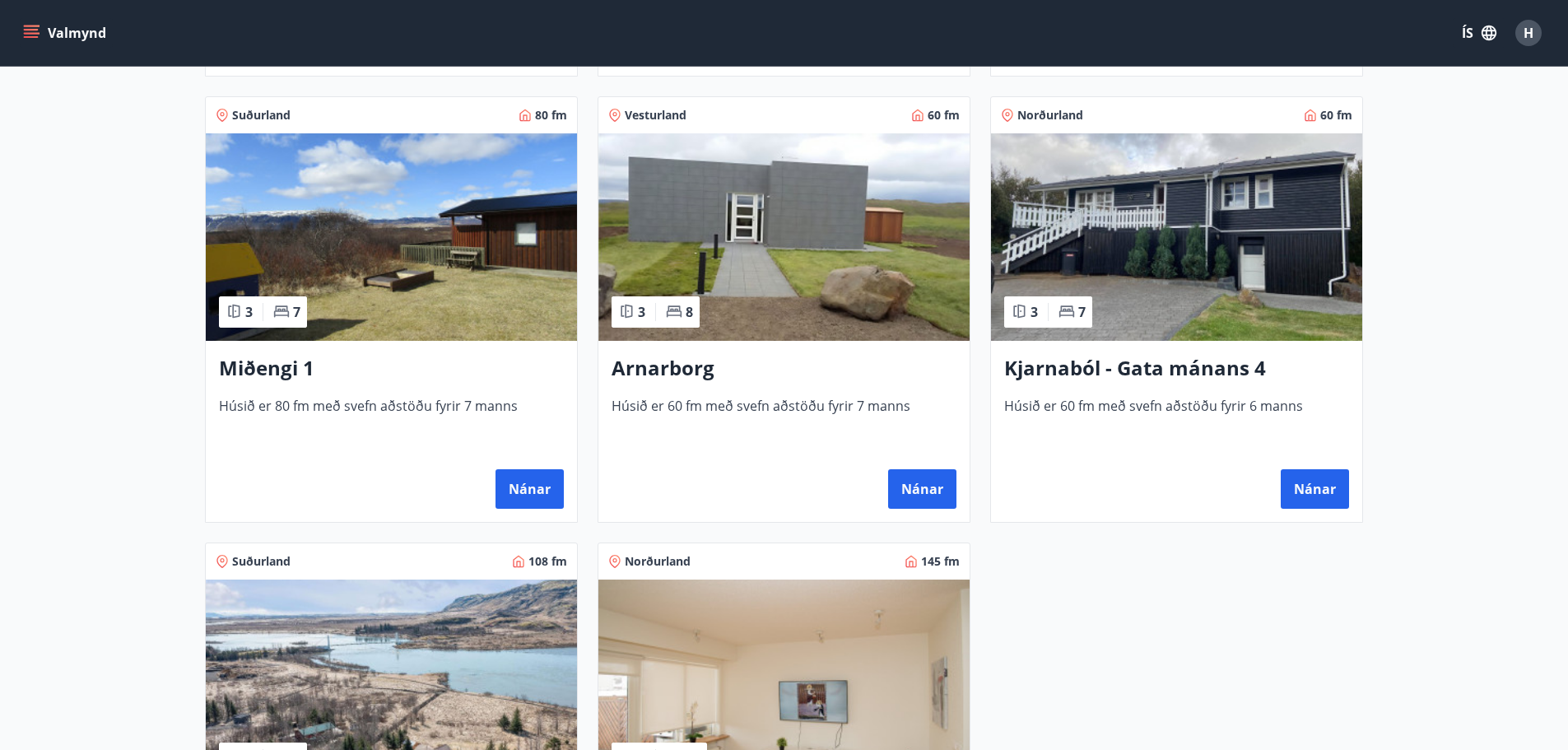
scroll to position [741, 0]
